Goal: Task Accomplishment & Management: Manage account settings

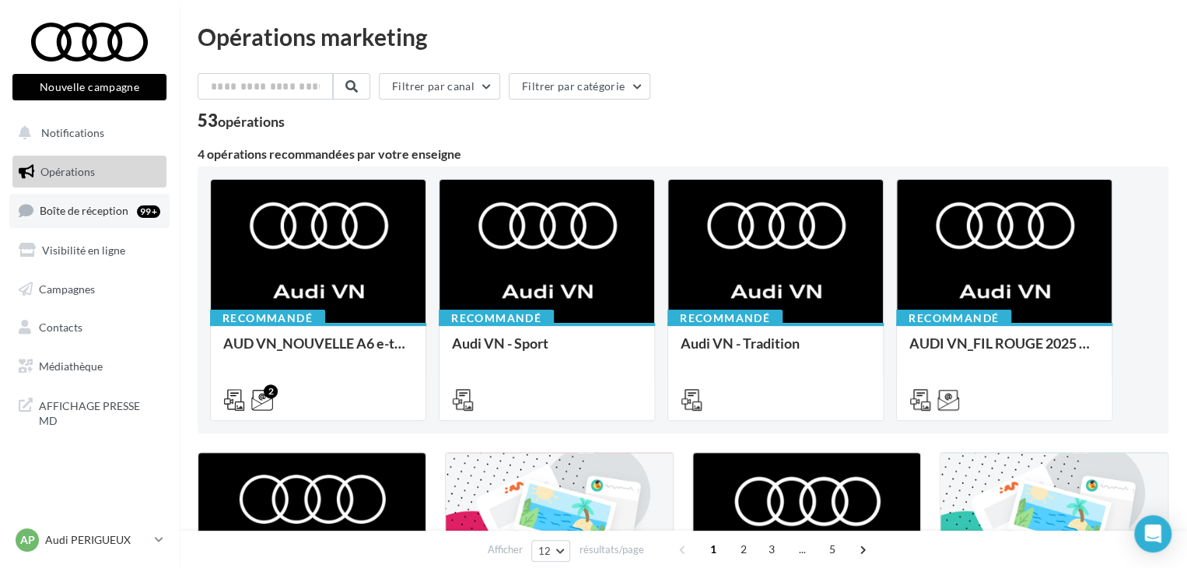
click at [116, 209] on span "Boîte de réception" at bounding box center [84, 210] width 89 height 13
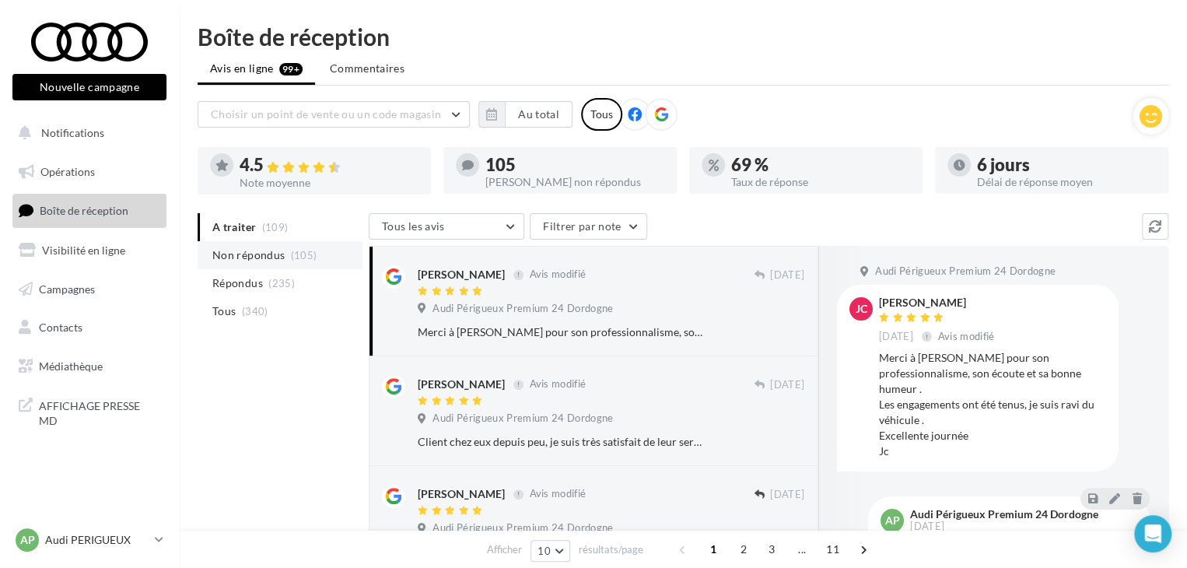
click at [233, 250] on span "Non répondus" at bounding box center [248, 255] width 72 height 16
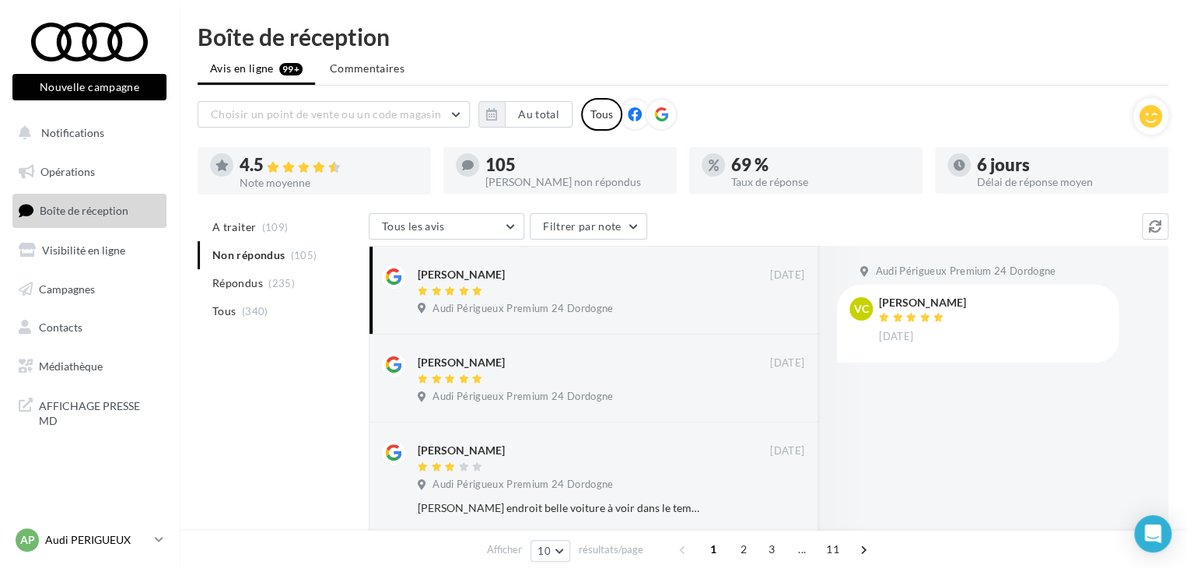
click at [139, 551] on div "AP Audi PERIGUEUX audi-peri-pau" at bounding box center [82, 539] width 133 height 23
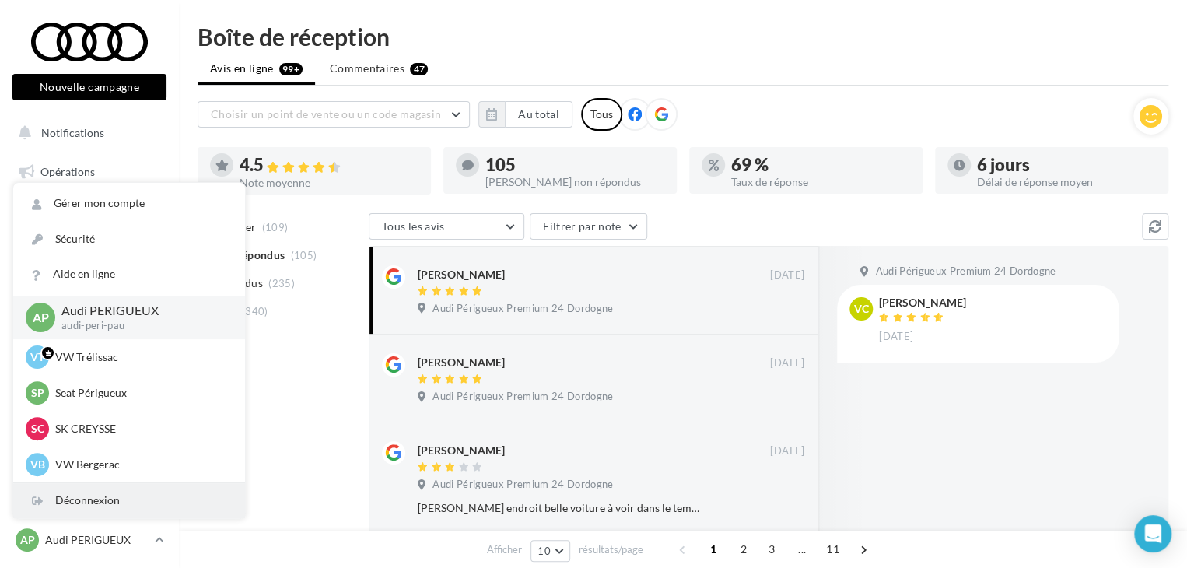
click at [83, 496] on div "Déconnexion" at bounding box center [129, 500] width 232 height 35
